Goal: Task Accomplishment & Management: Manage account settings

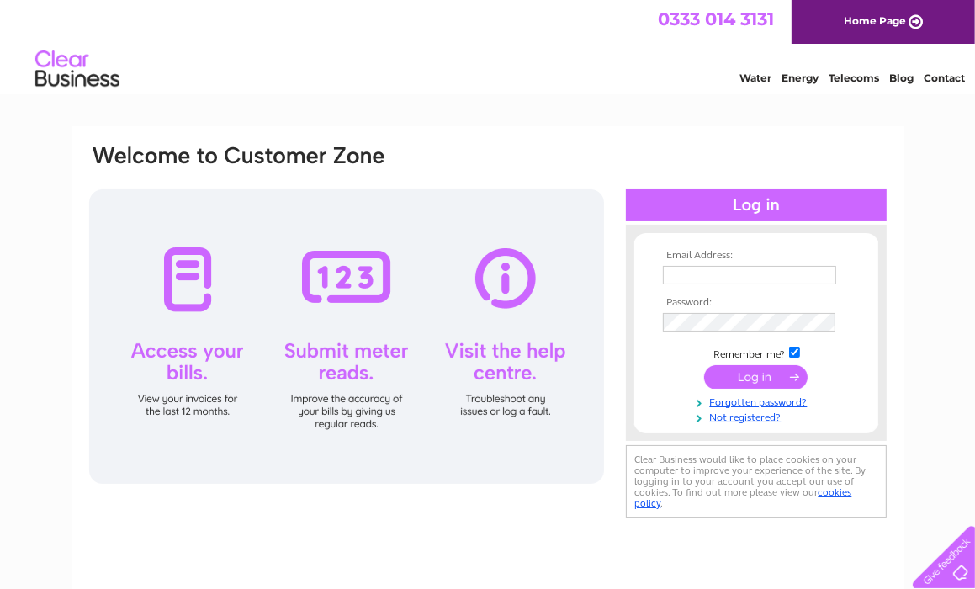
type input "mackintosht@aol.com"
click at [764, 374] on input "submit" at bounding box center [756, 377] width 104 height 24
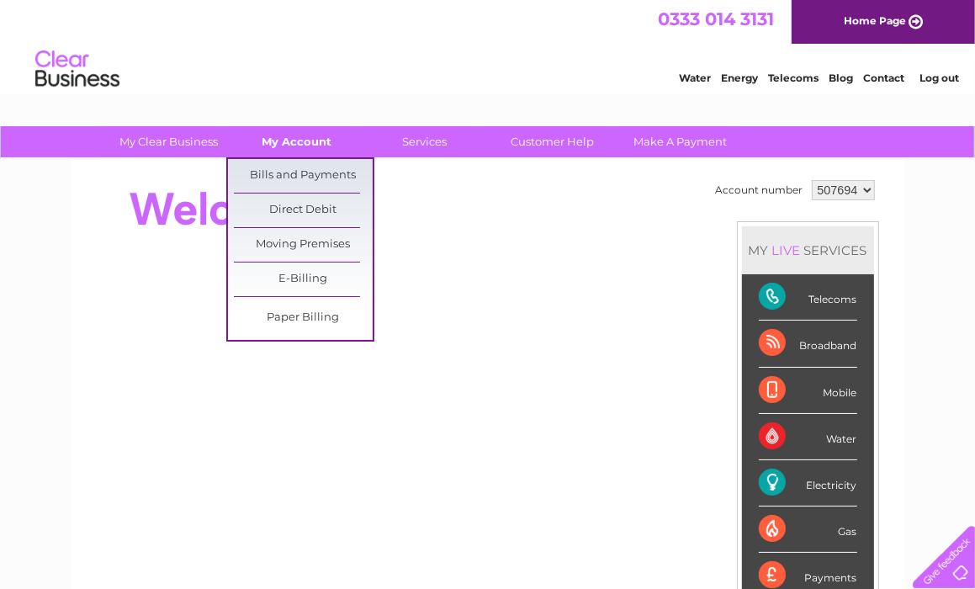
click at [300, 137] on link "My Account" at bounding box center [296, 141] width 139 height 31
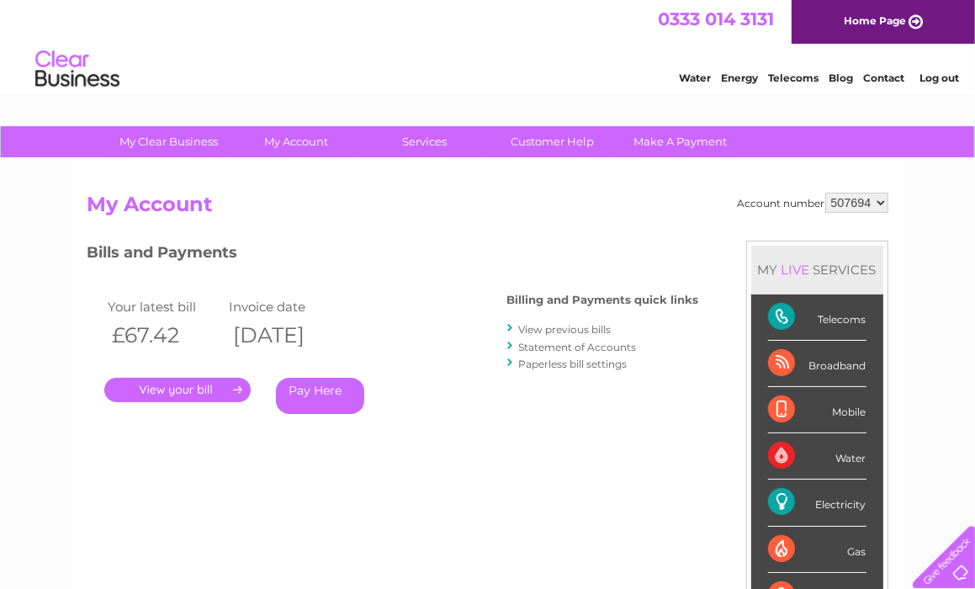
drag, startPoint x: 0, startPoint y: 0, endPoint x: 300, endPoint y: 169, distance: 344.8
click at [300, 169] on div "Account number 507694 515562 My Account MY LIVE SERVICES Telecoms Broadband Mob…" at bounding box center [488, 437] width 833 height 557
click at [204, 394] on link "." at bounding box center [177, 390] width 146 height 24
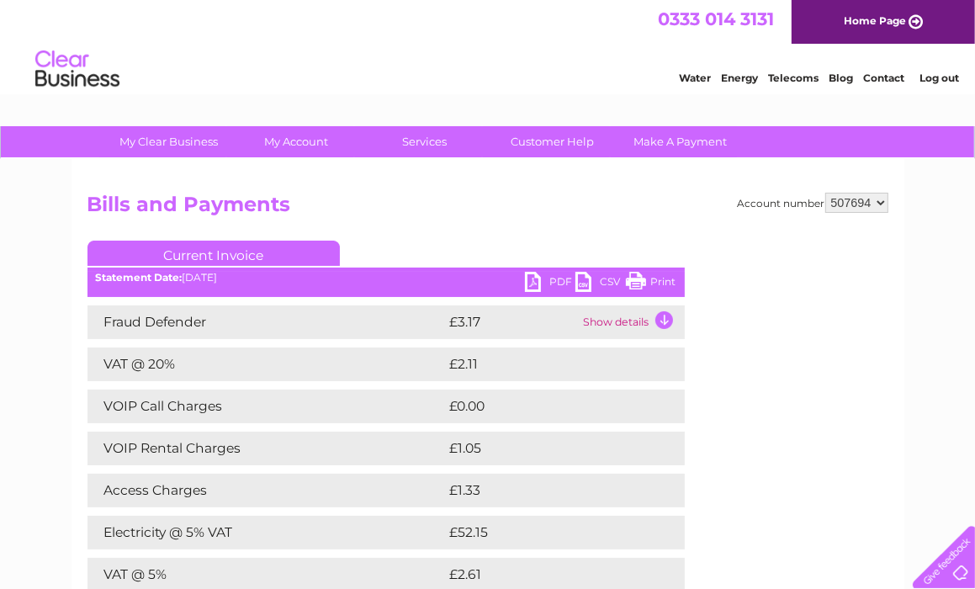
click at [536, 282] on link "PDF" at bounding box center [550, 284] width 50 height 24
click at [939, 73] on link "Log out" at bounding box center [940, 78] width 40 height 13
